Goal: Task Accomplishment & Management: Complete application form

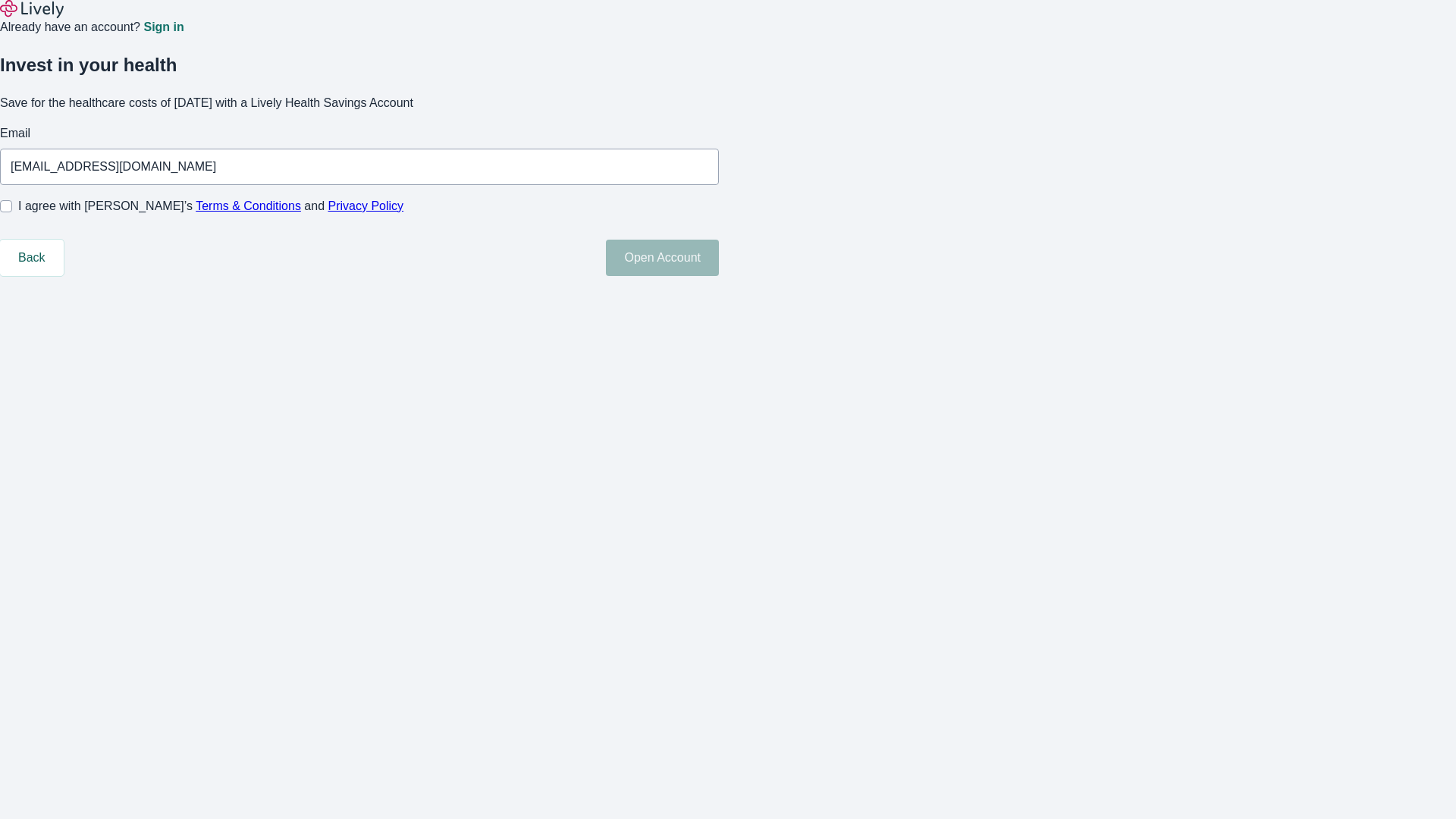
click at [12, 213] on input "I agree with Lively’s Terms & Conditions and Privacy Policy" at bounding box center [6, 206] width 12 height 12
checkbox input "true"
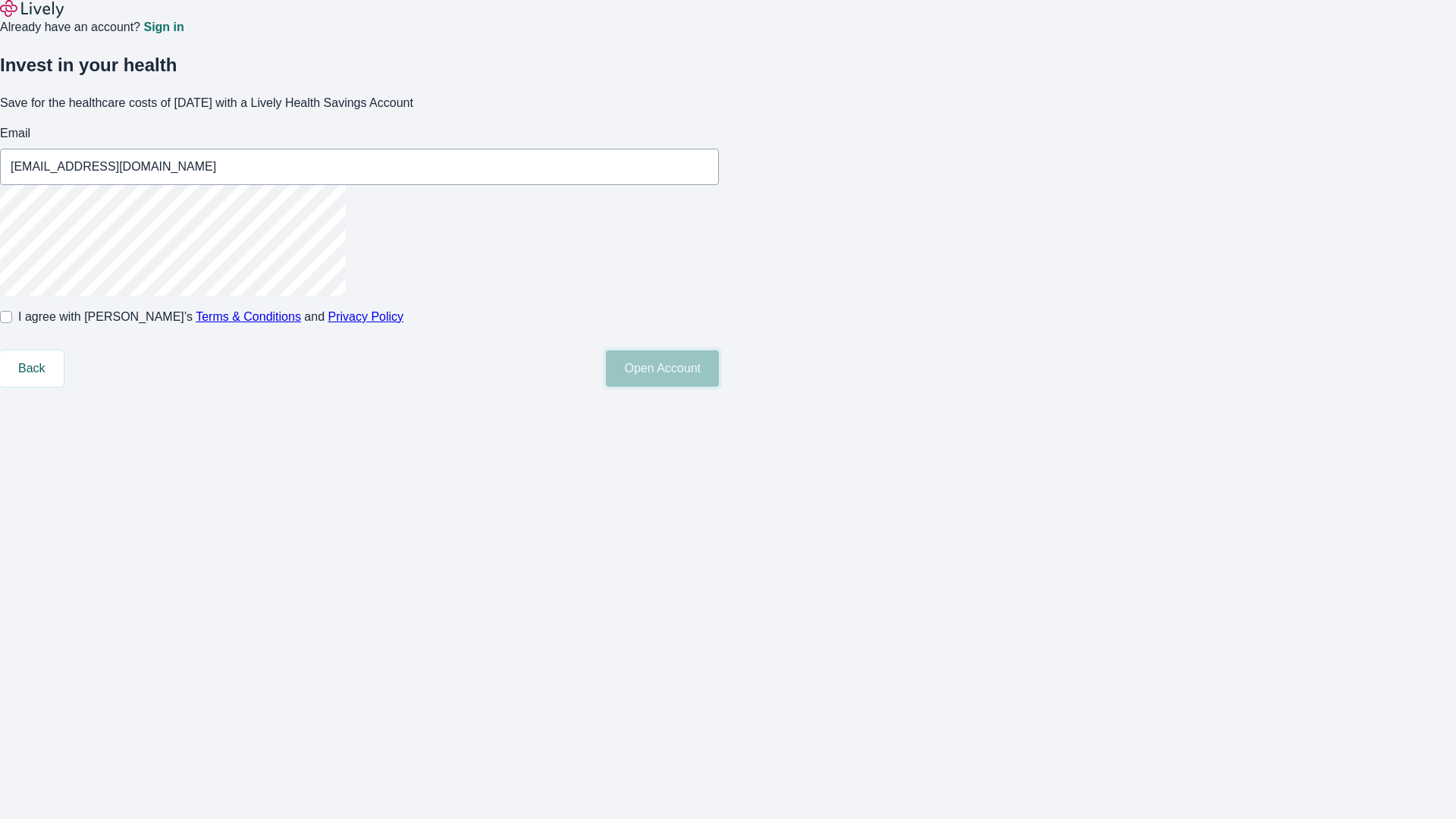
click at [719, 386] on button "Open Account" at bounding box center [663, 369] width 113 height 37
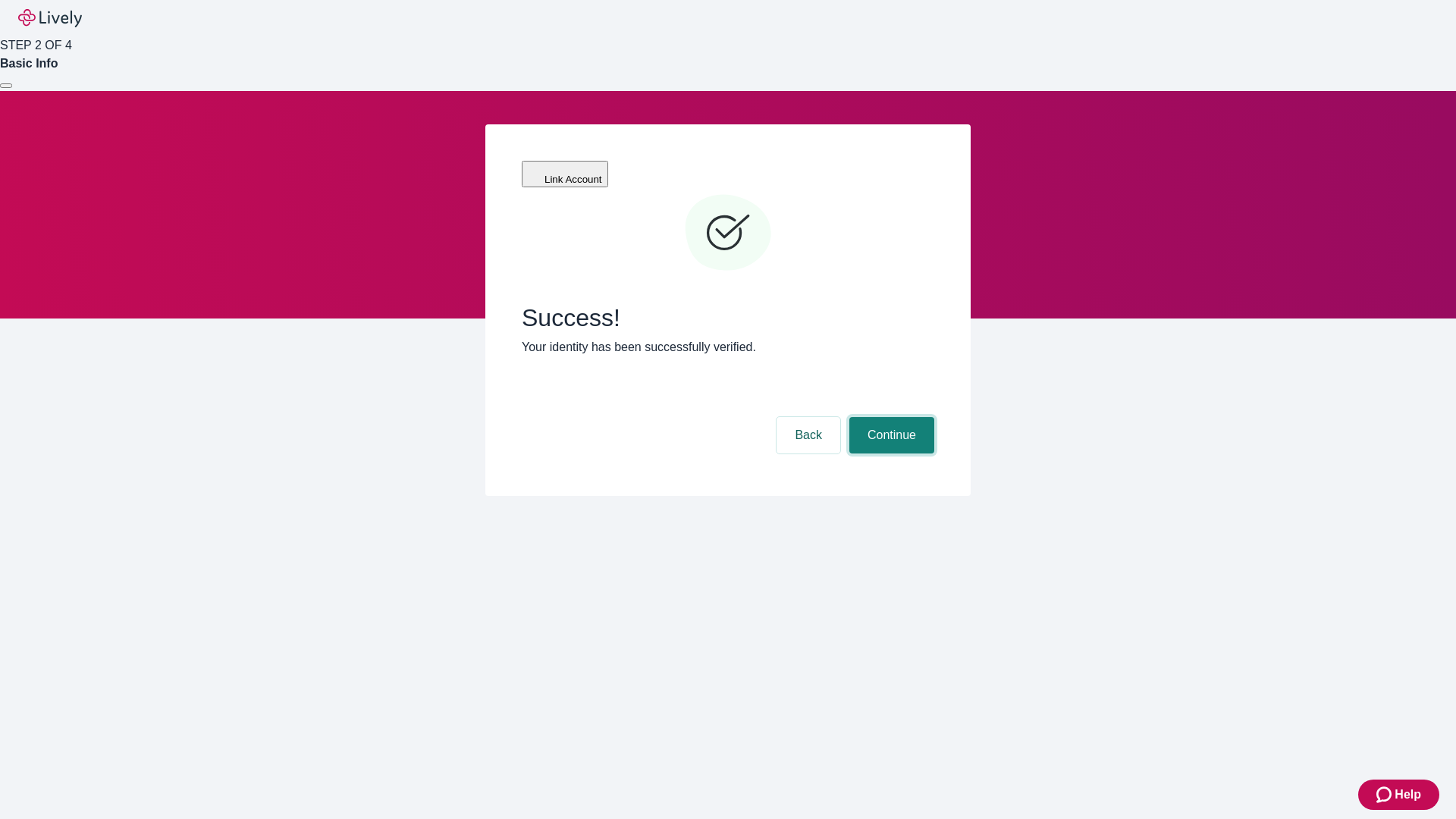
click at [889, 417] on button "Continue" at bounding box center [892, 435] width 85 height 37
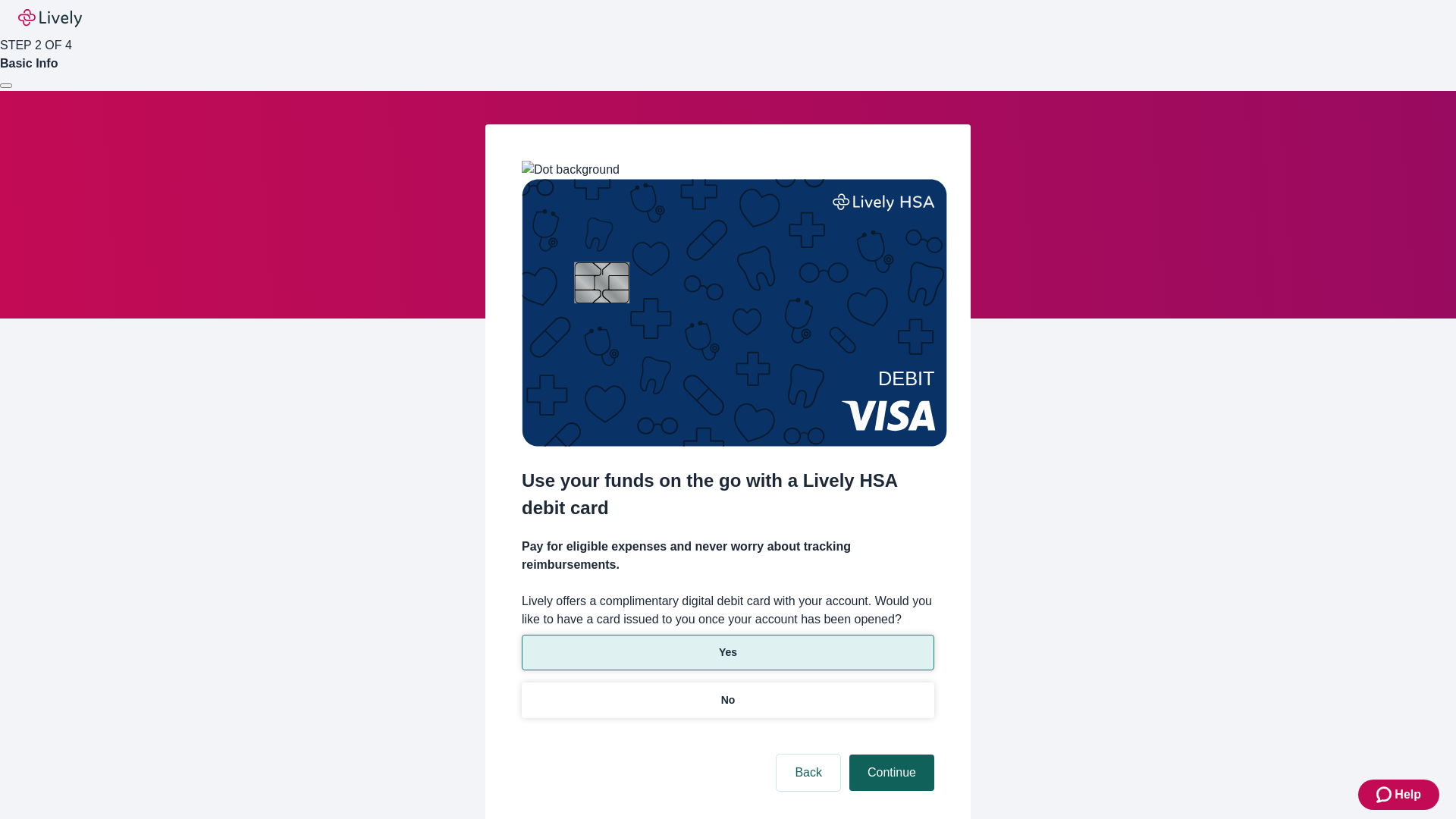
click at [728, 645] on p "Yes" at bounding box center [728, 653] width 18 height 16
click at [889, 755] on button "Continue" at bounding box center [892, 773] width 85 height 37
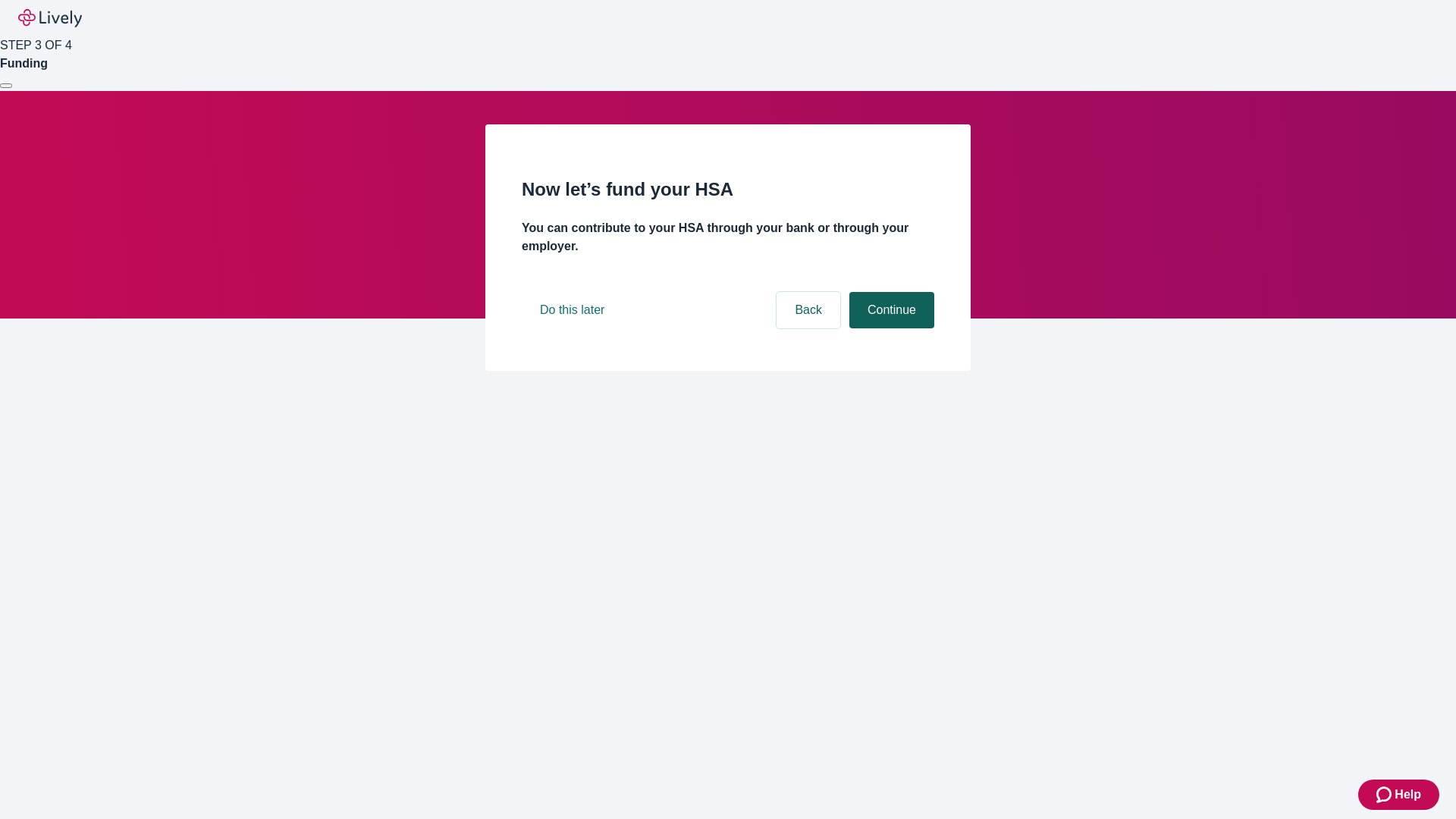
click at [889, 328] on button "Continue" at bounding box center [892, 310] width 85 height 37
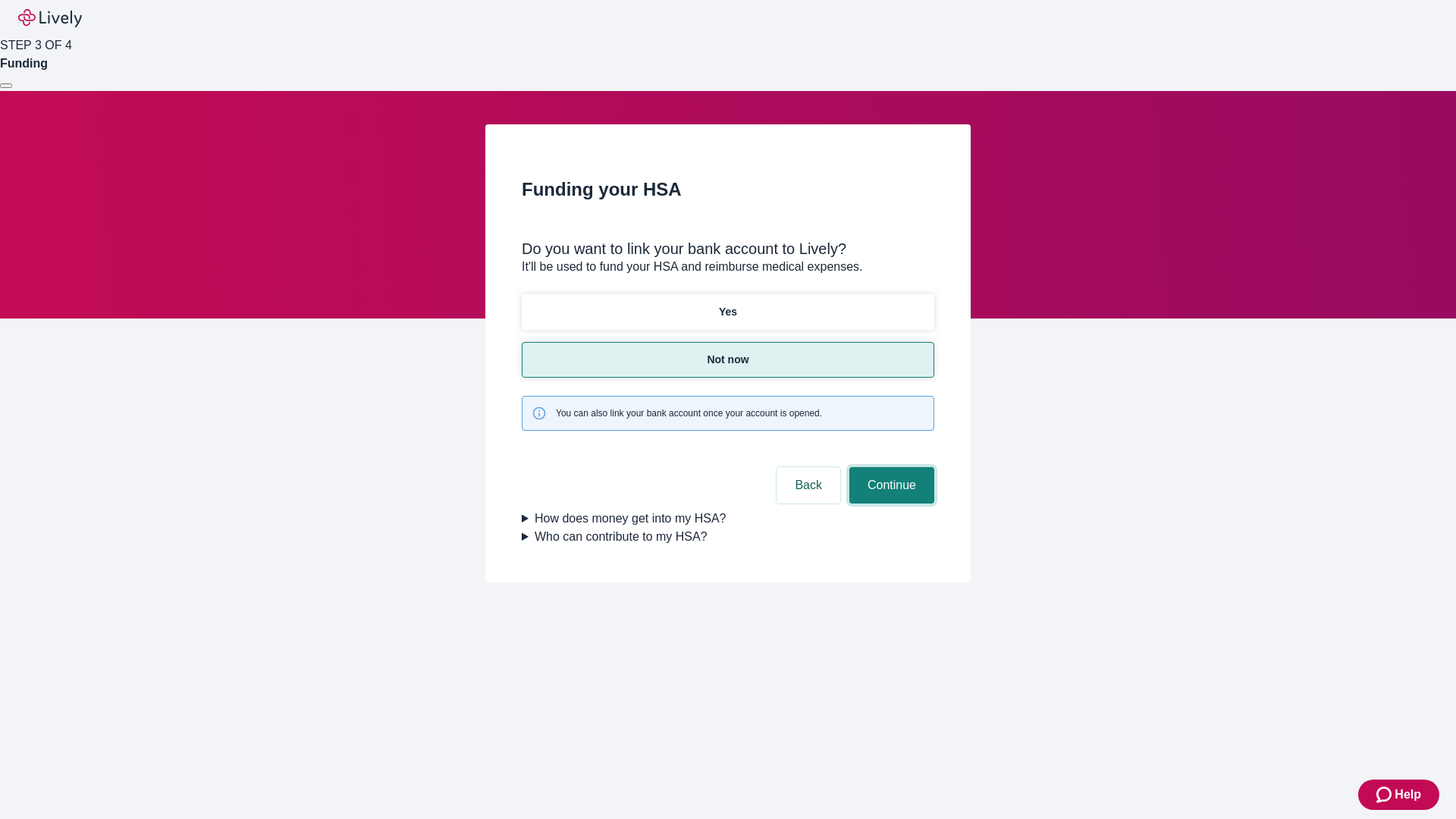
click at [889, 467] on button "Continue" at bounding box center [892, 485] width 85 height 37
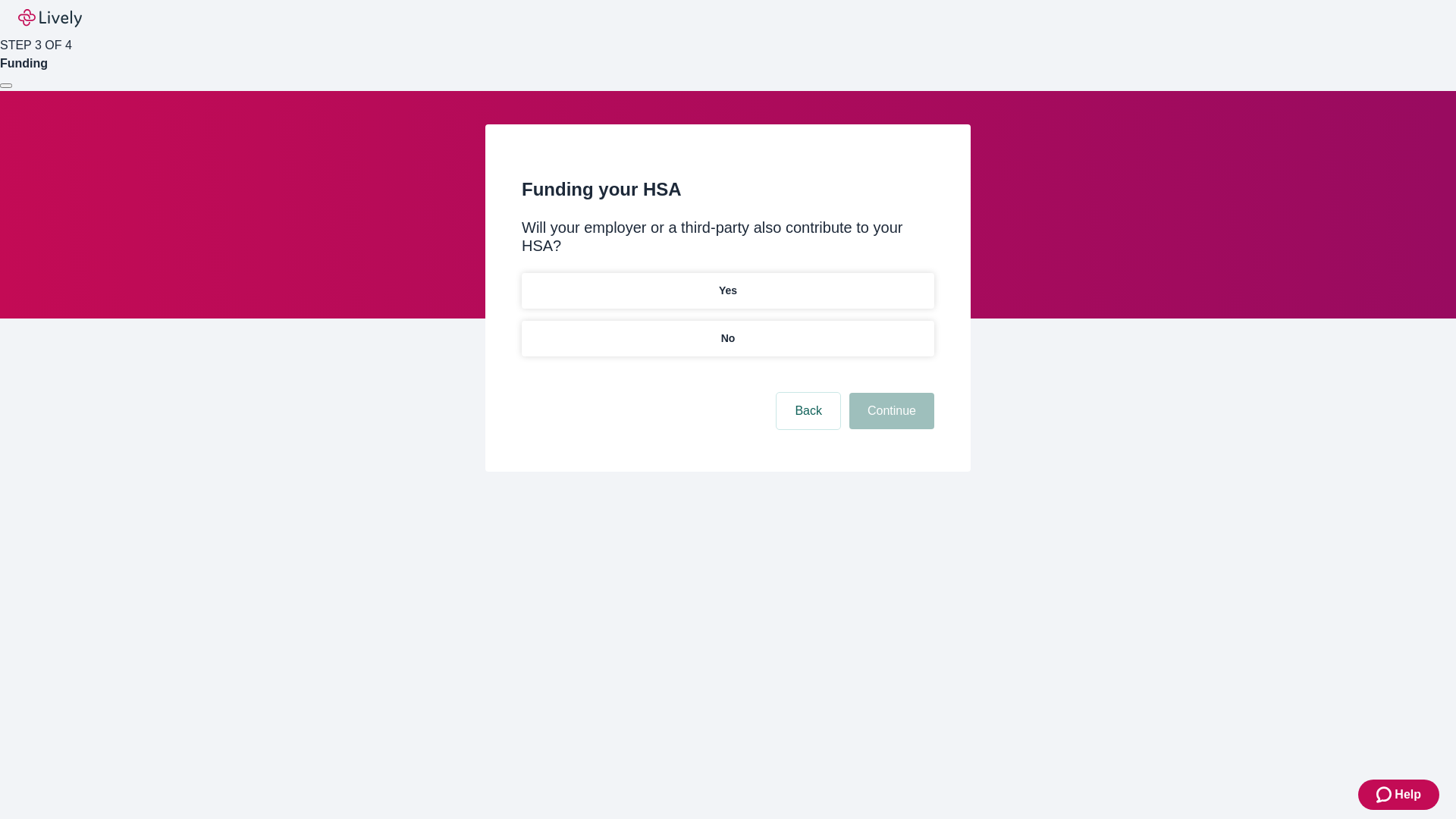
click at [728, 331] on p "No" at bounding box center [728, 339] width 14 height 16
click at [889, 393] on button "Continue" at bounding box center [892, 411] width 85 height 37
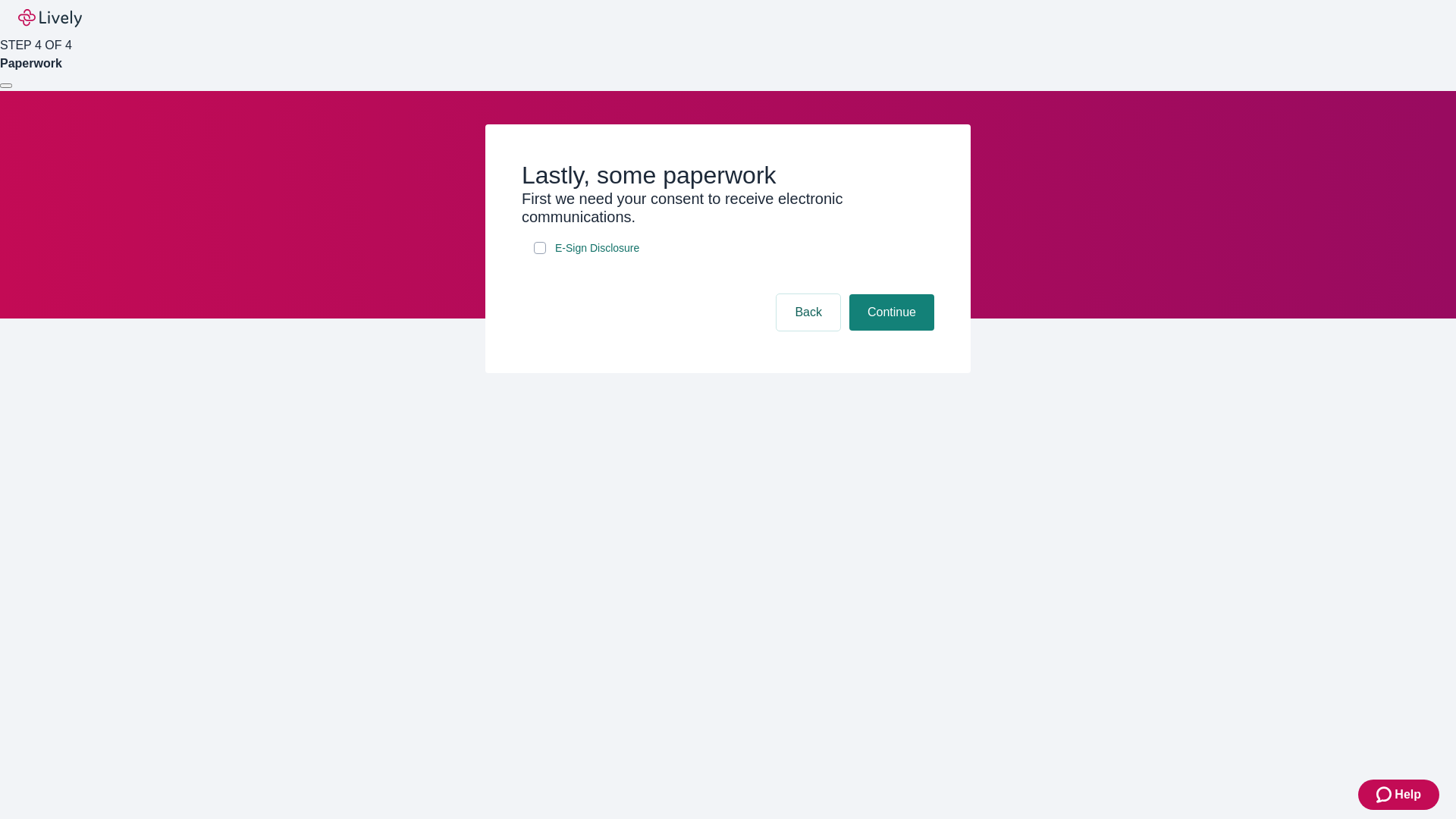
click at [540, 254] on input "E-Sign Disclosure" at bounding box center [540, 247] width 12 height 12
checkbox input "true"
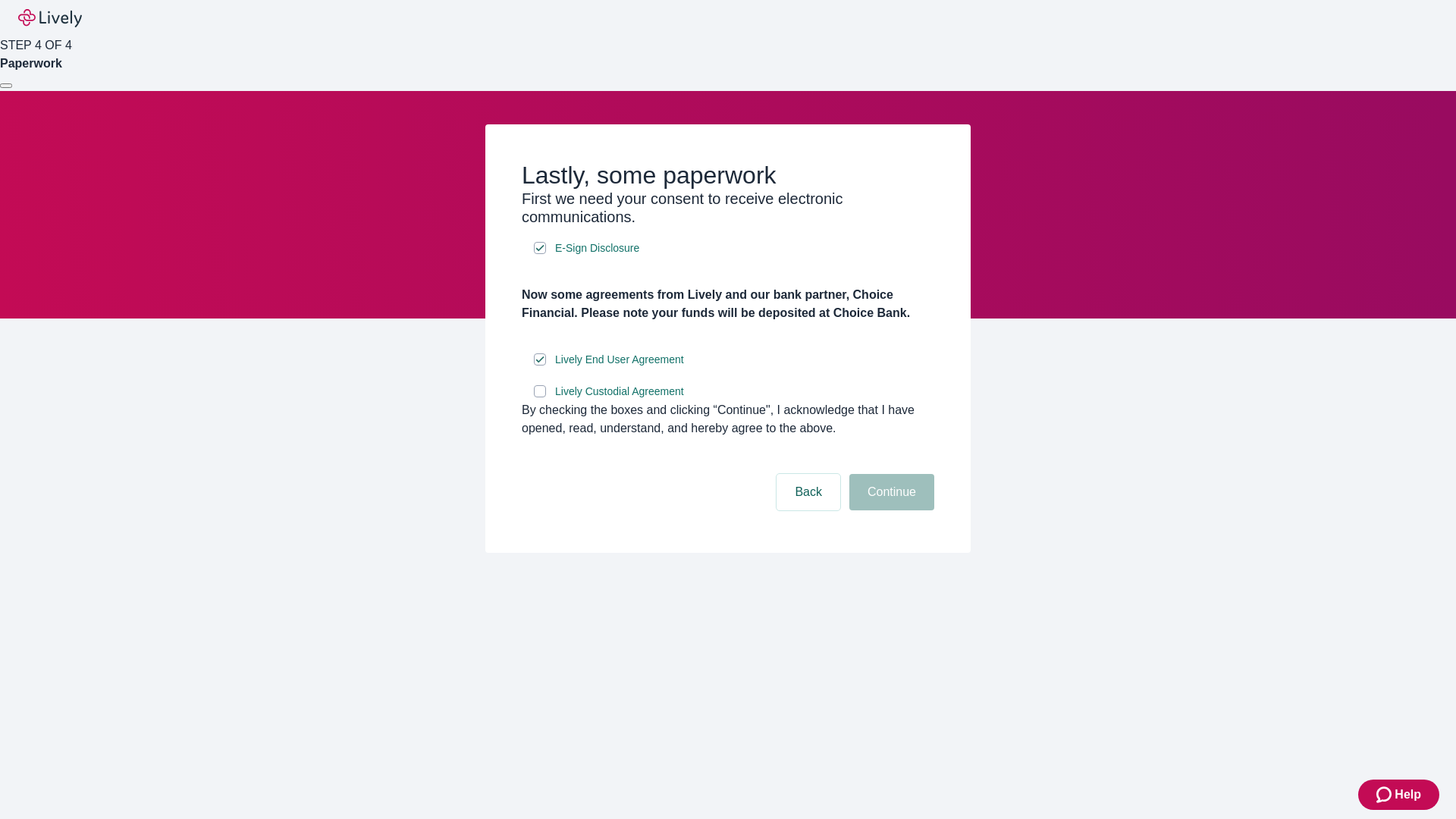
click at [540, 398] on input "Lively Custodial Agreement" at bounding box center [540, 391] width 12 height 12
checkbox input "true"
click at [889, 511] on button "Continue" at bounding box center [892, 492] width 85 height 37
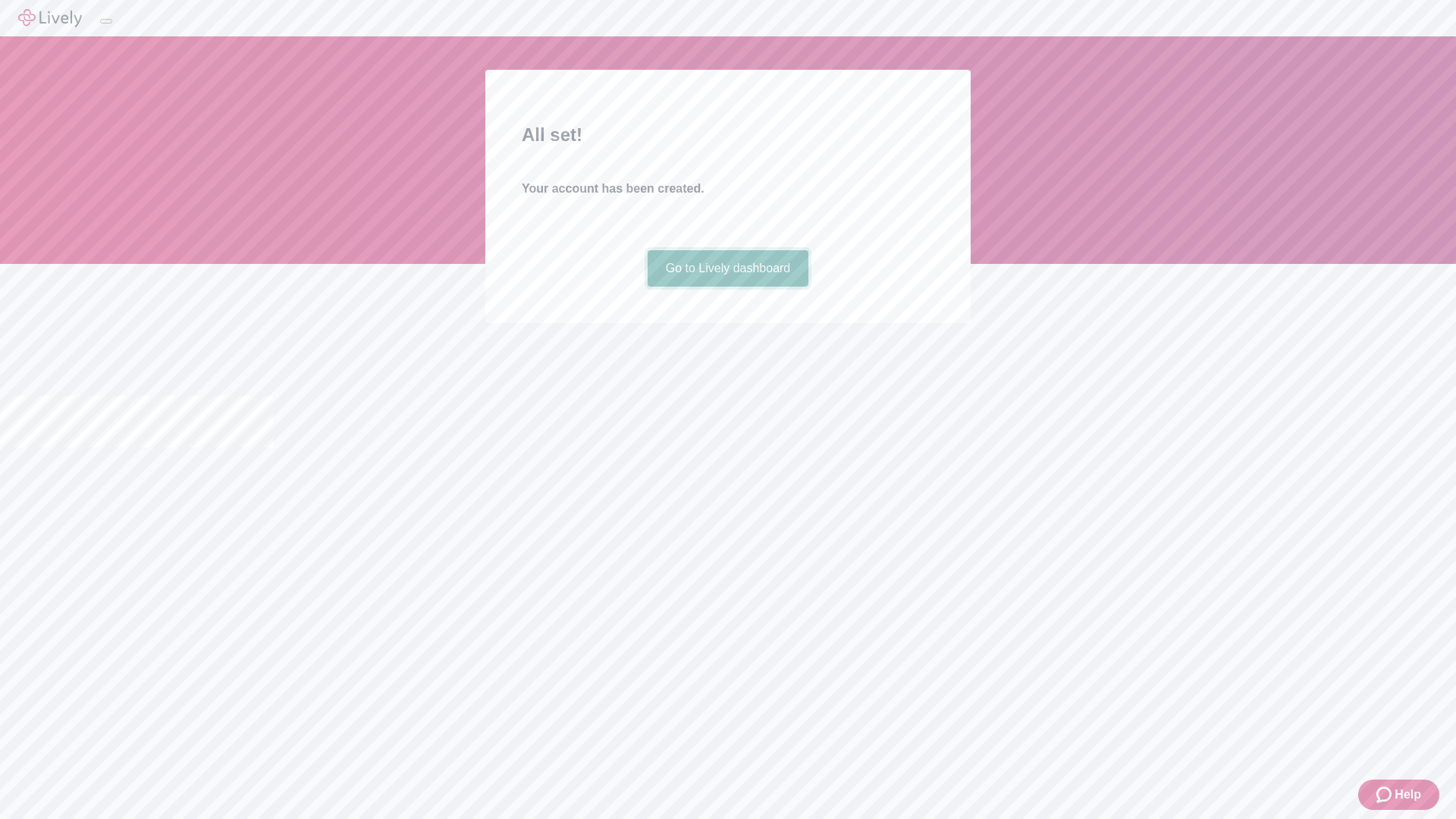
click at [728, 287] on link "Go to Lively dashboard" at bounding box center [728, 268] width 162 height 37
